Goal: Task Accomplishment & Management: Complete application form

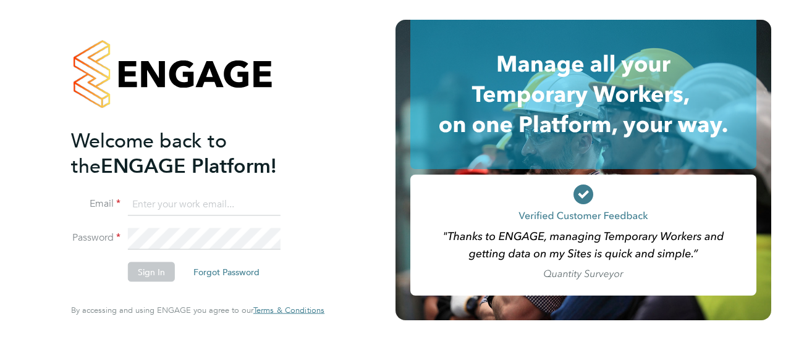
type input "hrn2286@gmail.com"
click at [263, 209] on input "hrn2286@gmail.com" at bounding box center [204, 204] width 153 height 22
click at [137, 275] on button "Sign In" at bounding box center [151, 273] width 47 height 20
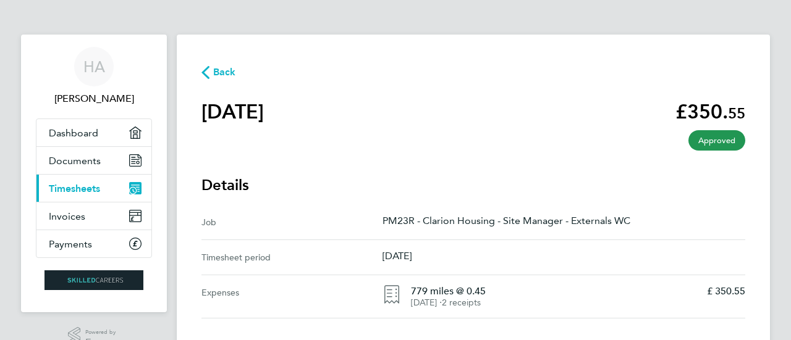
click at [54, 183] on span "Timesheets" at bounding box center [74, 189] width 51 height 12
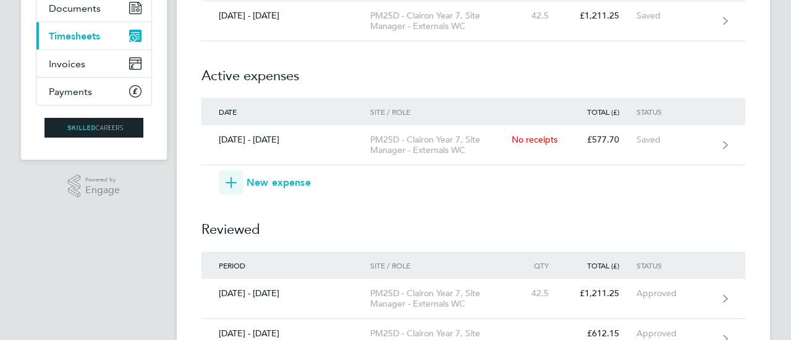
scroll to position [153, 0]
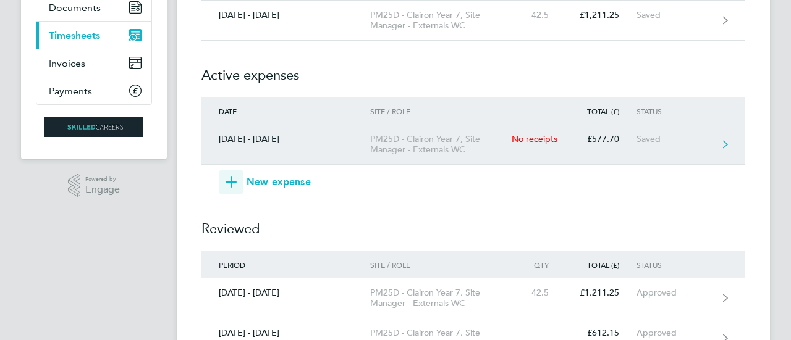
click at [354, 148] on link "[DATE] - [DATE] PM25D - Clairon Year 7, Site Manager - Externals WC No receipts…" at bounding box center [473, 145] width 544 height 40
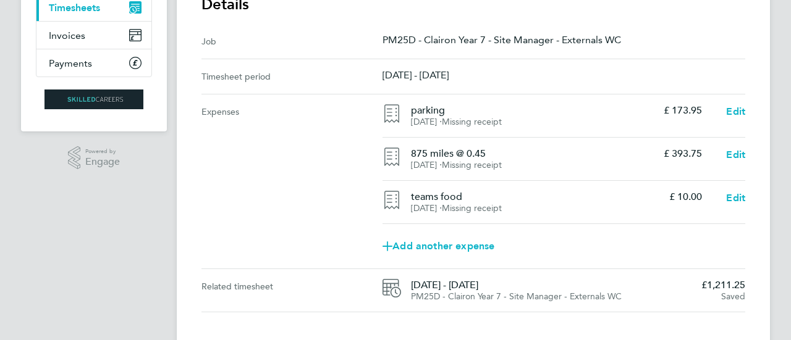
scroll to position [182, 0]
click at [442, 248] on span "Add another expense" at bounding box center [438, 246] width 112 height 10
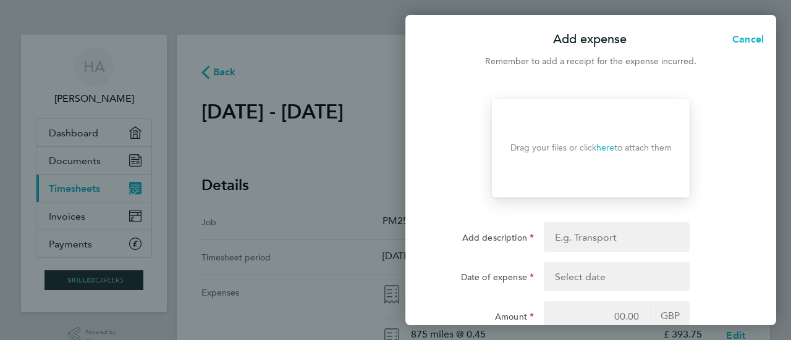
click at [602, 151] on link "here" at bounding box center [605, 148] width 18 height 11
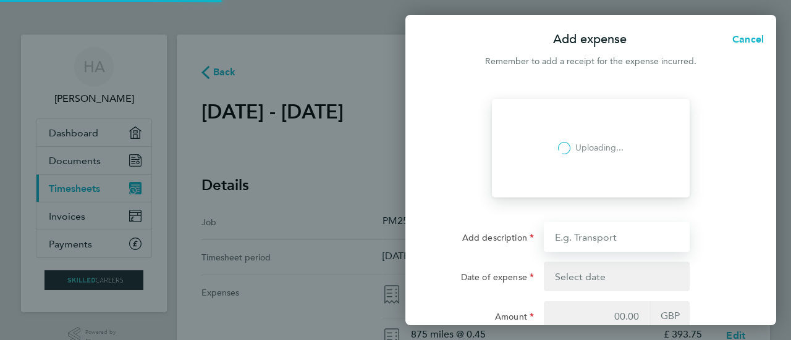
click at [631, 242] on input "Add description" at bounding box center [617, 237] width 146 height 30
type input "teams food"
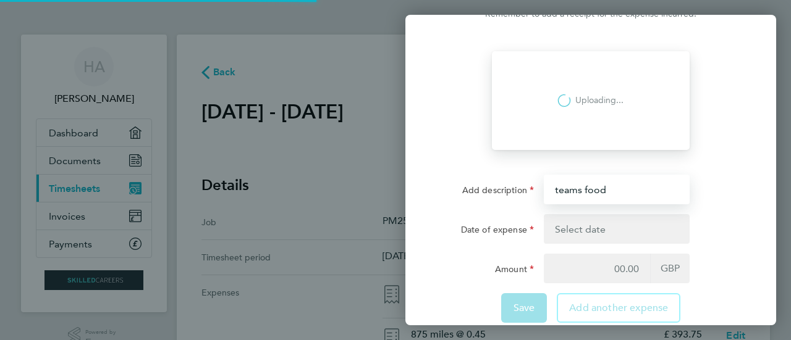
scroll to position [69, 0]
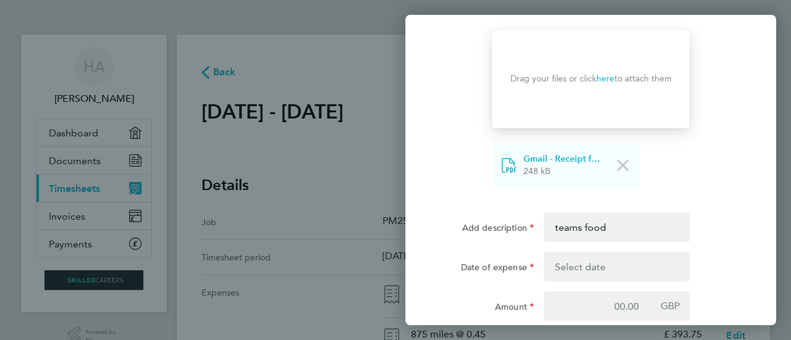
click at [605, 269] on button "button" at bounding box center [617, 267] width 146 height 30
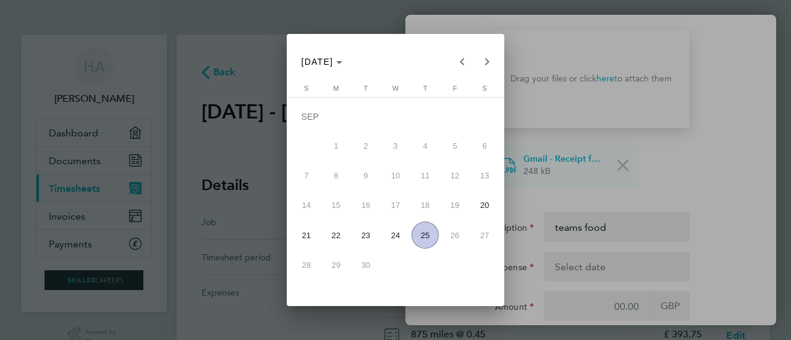
click at [397, 240] on span "24" at bounding box center [395, 235] width 27 height 27
type input "[DATE]"
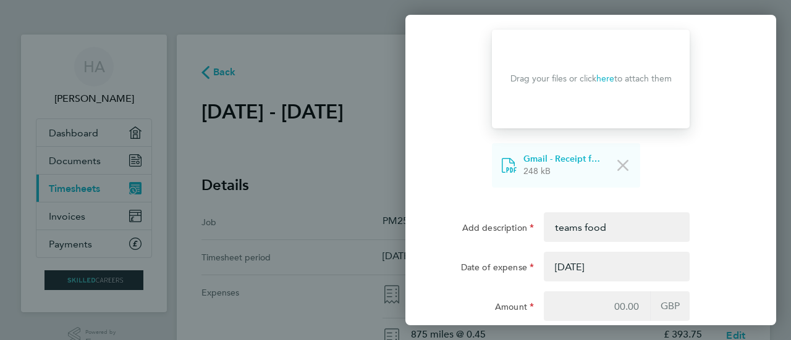
scroll to position [128, 0]
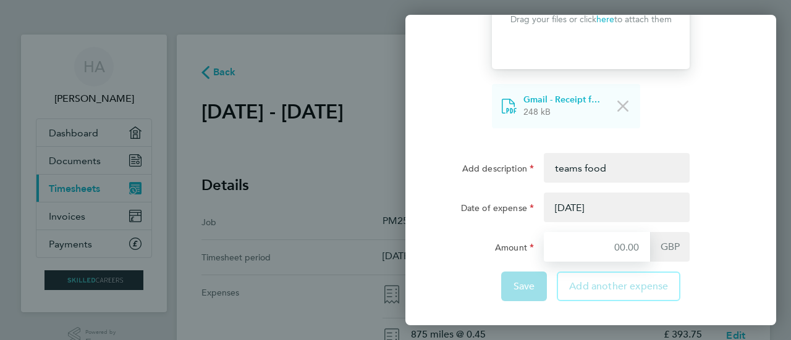
click at [604, 251] on input "Amount" at bounding box center [597, 247] width 106 height 30
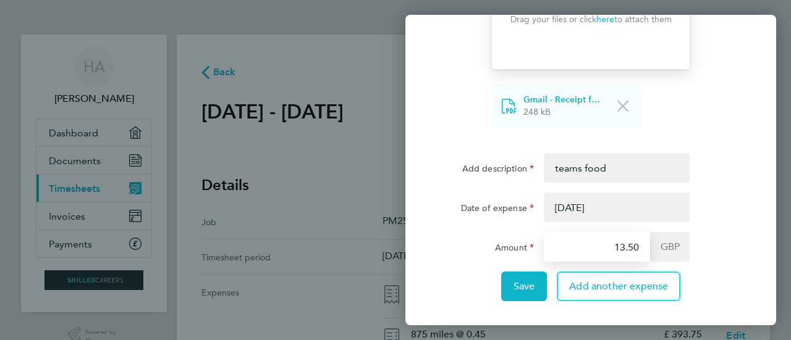
type input "13.50"
click at [446, 255] on div "Amount" at bounding box center [487, 244] width 94 height 25
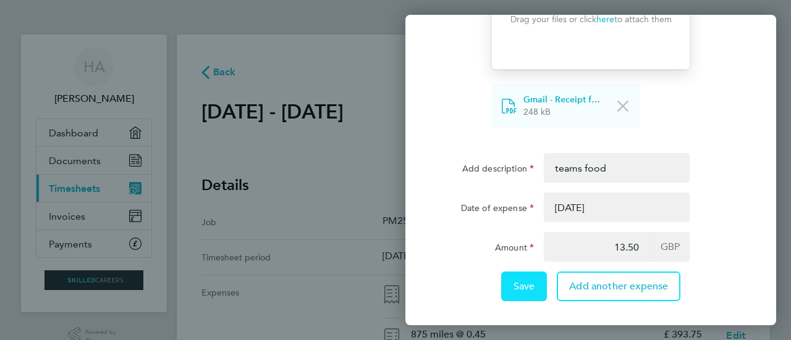
click at [502, 282] on button "Save" at bounding box center [524, 287] width 46 height 30
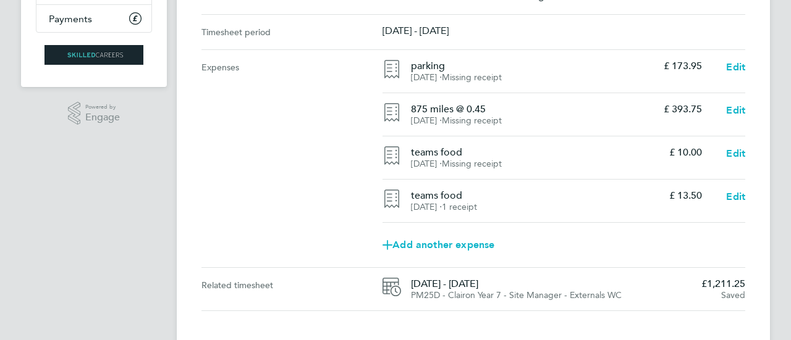
scroll to position [304, 0]
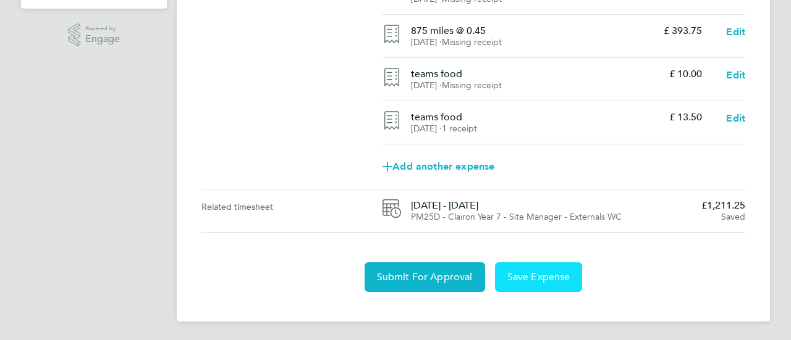
click at [521, 272] on span "Save Expense" at bounding box center [538, 277] width 63 height 12
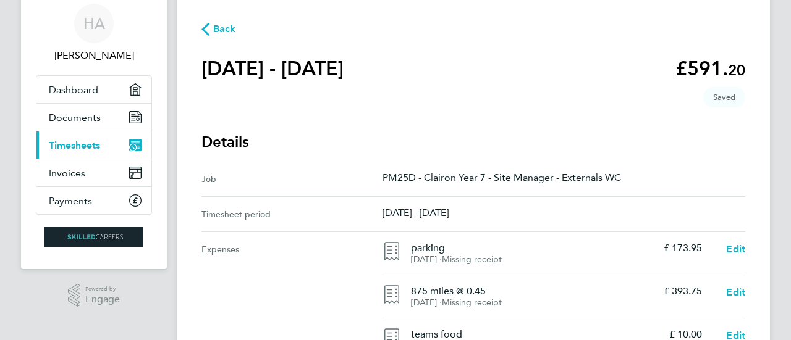
scroll to position [0, 0]
